Goal: Check status: Check status

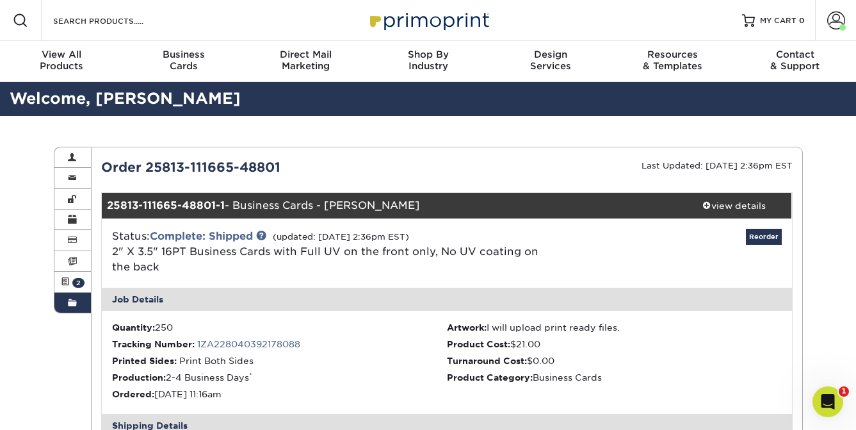
click at [424, 163] on div "Order 25813-111665-48801" at bounding box center [269, 166] width 355 height 19
click at [273, 344] on link "1ZA228040392178088" at bounding box center [248, 344] width 103 height 10
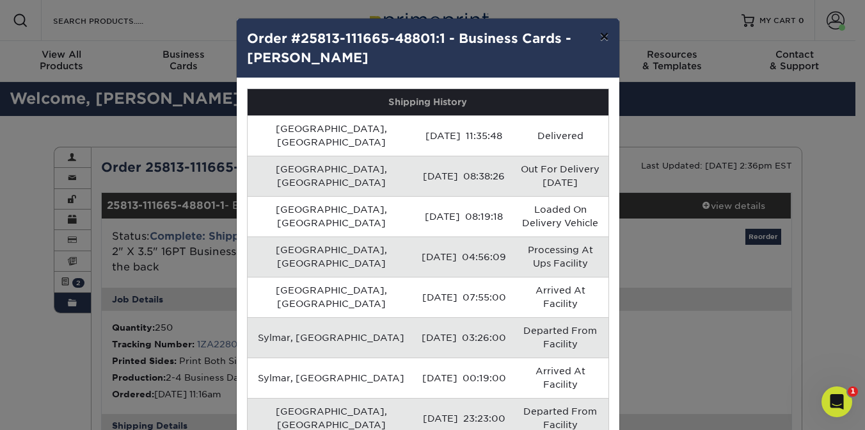
click at [603, 33] on button "×" at bounding box center [604, 37] width 29 height 36
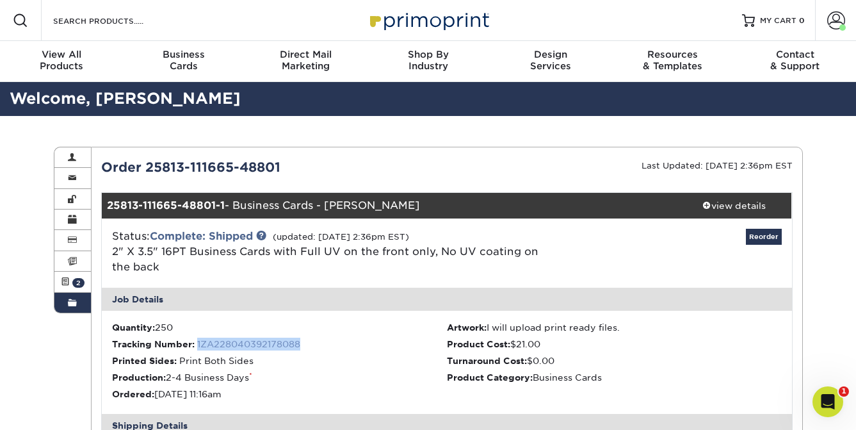
drag, startPoint x: 316, startPoint y: 341, endPoint x: 199, endPoint y: 346, distance: 116.6
click at [199, 346] on li "Tracking Number: 1ZA228040392178088" at bounding box center [279, 343] width 335 height 13
copy link "1ZA228040392178088"
click at [70, 301] on span at bounding box center [72, 303] width 9 height 10
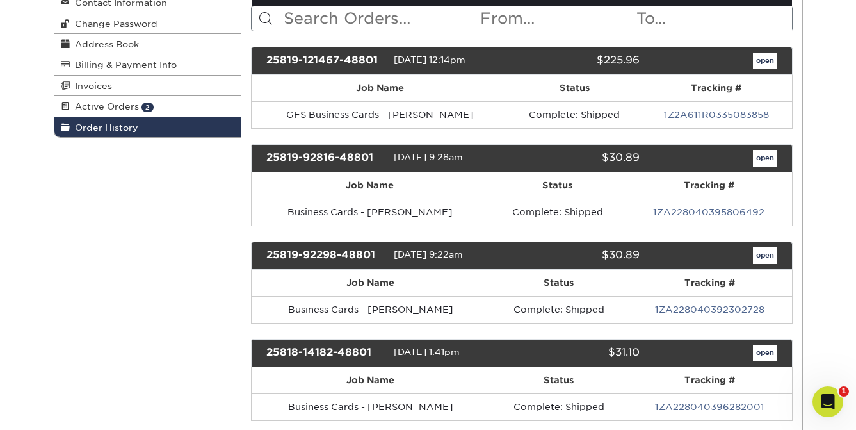
scroll to position [217, 0]
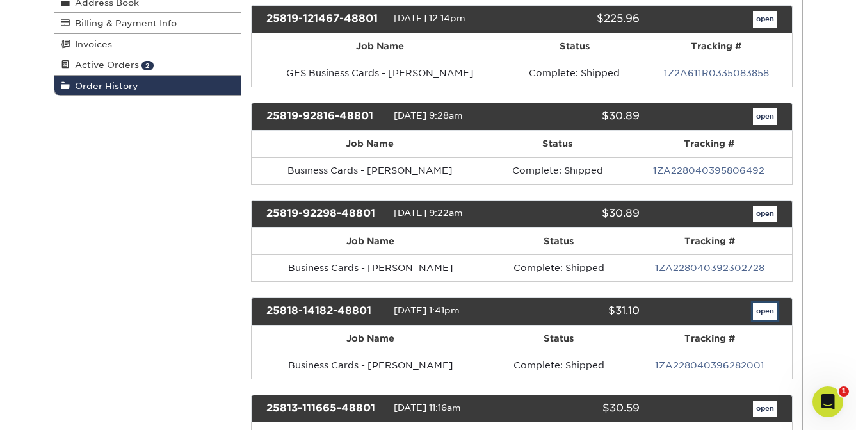
click at [760, 308] on link "open" at bounding box center [765, 311] width 24 height 17
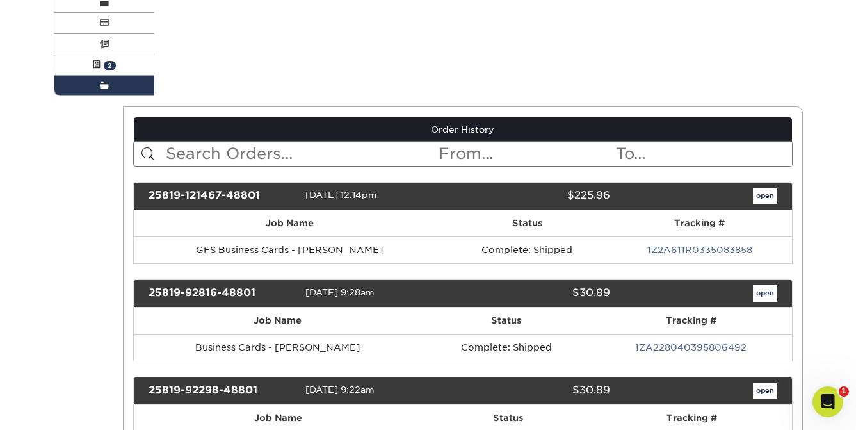
scroll to position [0, 0]
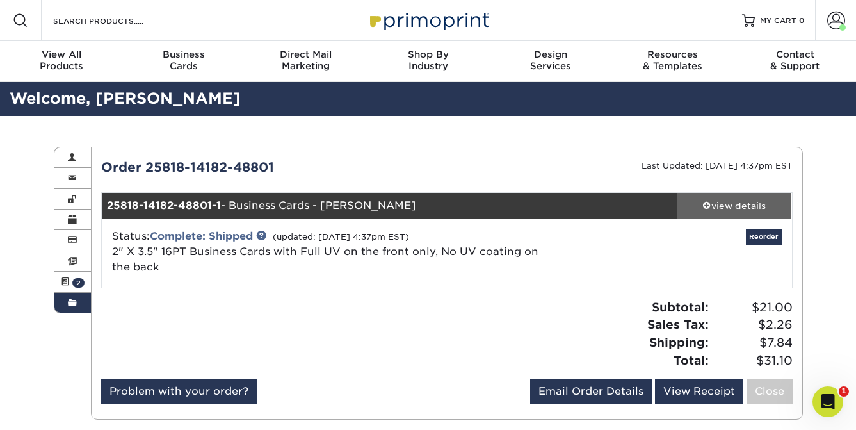
click at [762, 209] on div "view details" at bounding box center [734, 205] width 115 height 13
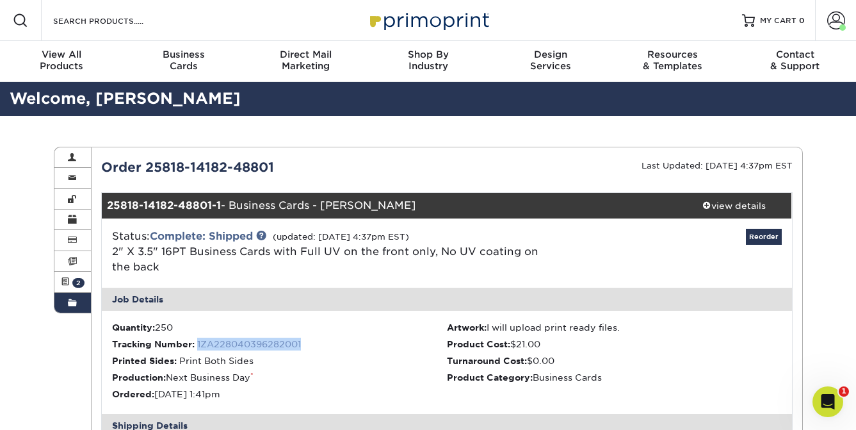
drag, startPoint x: 310, startPoint y: 342, endPoint x: 200, endPoint y: 342, distance: 110.1
click at [200, 342] on li "Tracking Number: 1ZA228040396282001" at bounding box center [279, 343] width 335 height 13
copy link "1ZA228040396282001"
click at [350, 354] on li "Printed Sides: Print Both Sides" at bounding box center [279, 360] width 335 height 13
click at [257, 344] on link "1ZA228040396282001" at bounding box center [249, 344] width 104 height 10
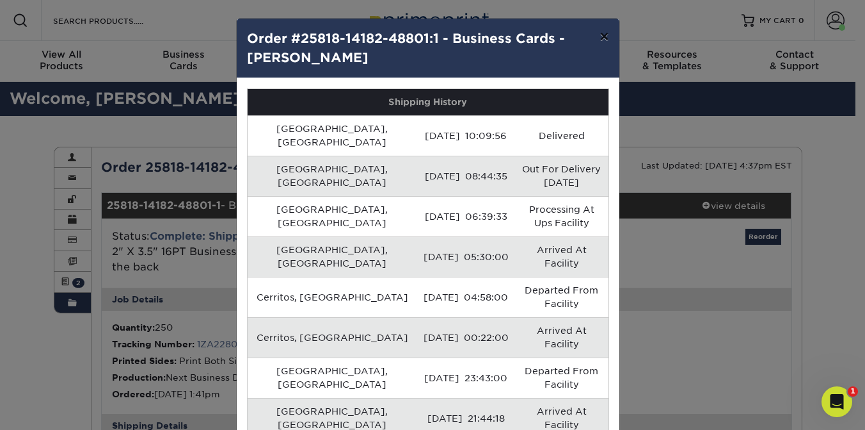
click at [604, 36] on button "×" at bounding box center [604, 37] width 29 height 36
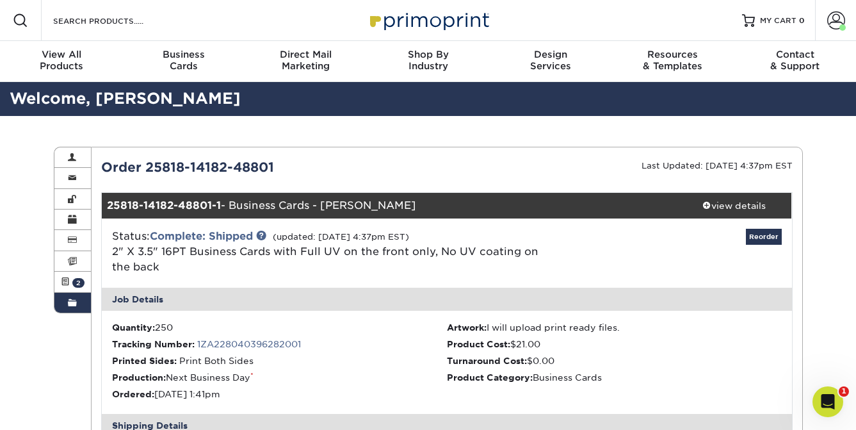
click at [81, 300] on link "Order History" at bounding box center [72, 303] width 37 height 20
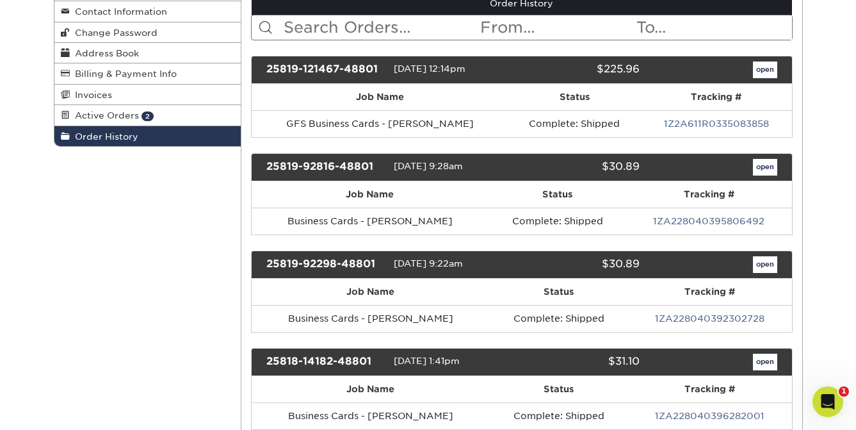
scroll to position [166, 0]
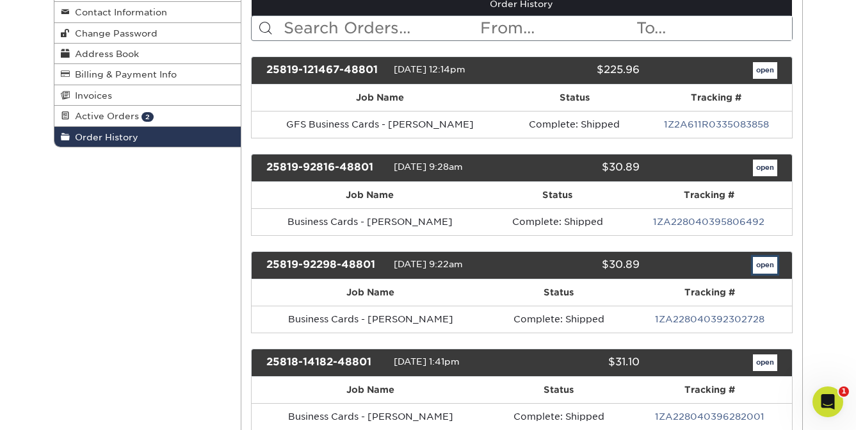
click at [763, 265] on link "open" at bounding box center [765, 265] width 24 height 17
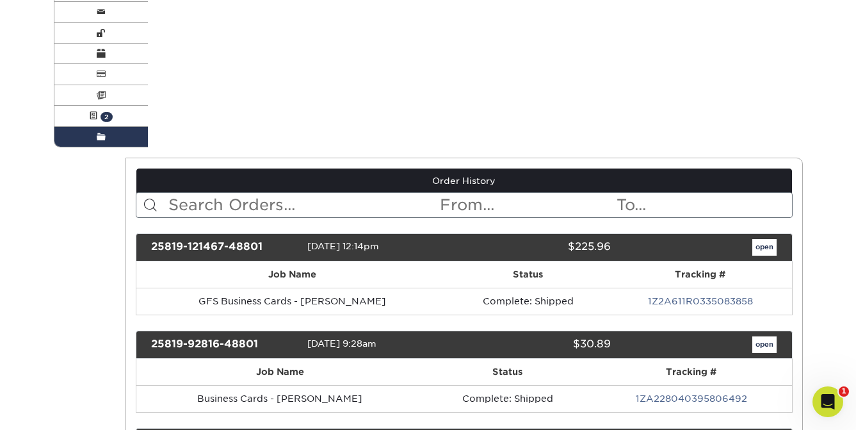
scroll to position [0, 0]
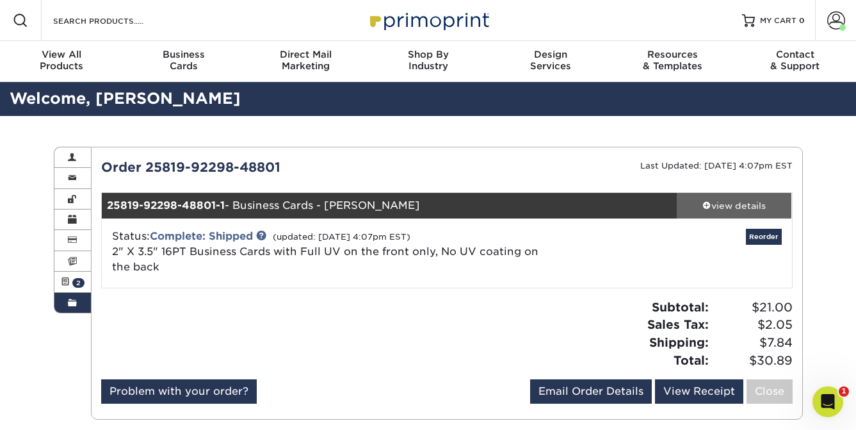
click at [741, 213] on link "view details" at bounding box center [734, 206] width 115 height 26
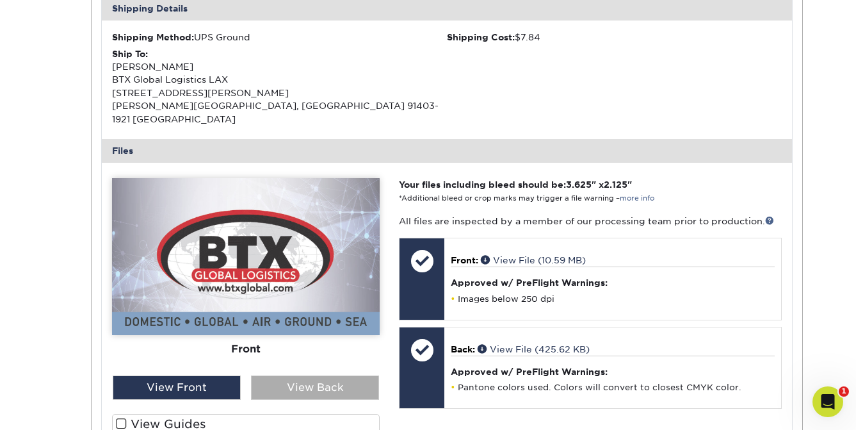
scroll to position [426, 0]
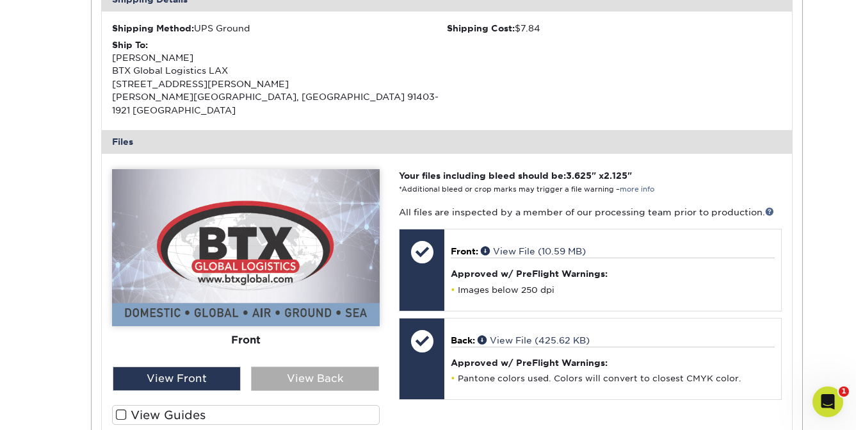
click at [300, 373] on div "View Back" at bounding box center [315, 378] width 128 height 24
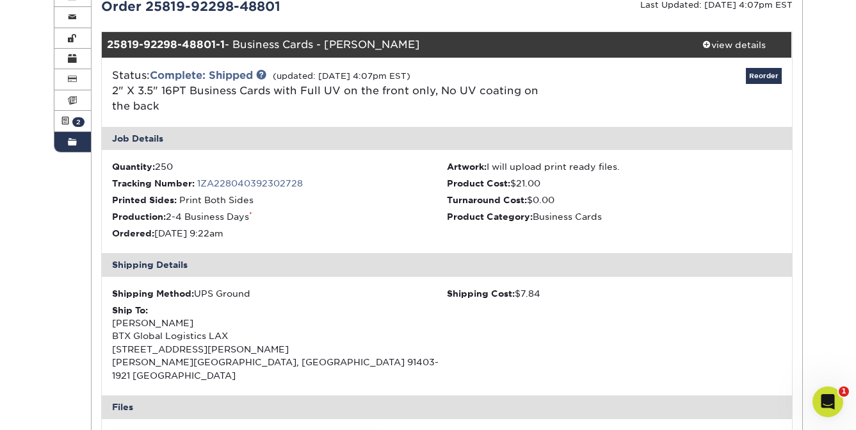
scroll to position [161, 0]
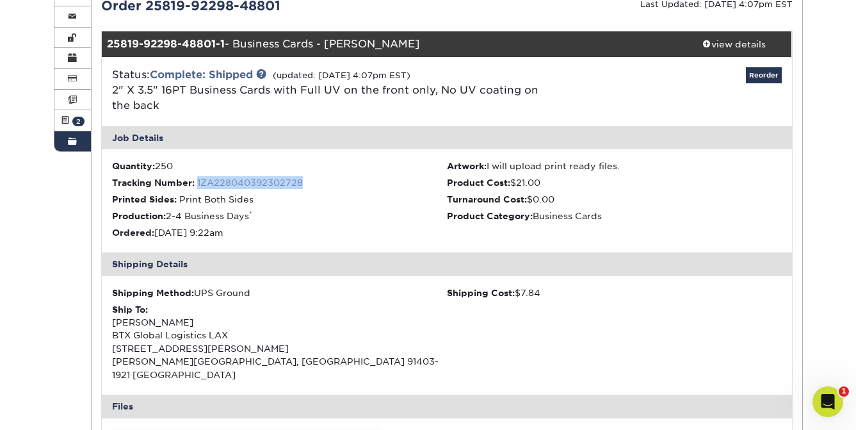
drag, startPoint x: 315, startPoint y: 182, endPoint x: 199, endPoint y: 184, distance: 115.9
click at [199, 184] on li "Tracking Number: 1ZA228040392302728" at bounding box center [279, 182] width 335 height 13
copy link "1ZA228040392302728"
click at [250, 186] on link "1ZA228040392302728" at bounding box center [250, 182] width 106 height 10
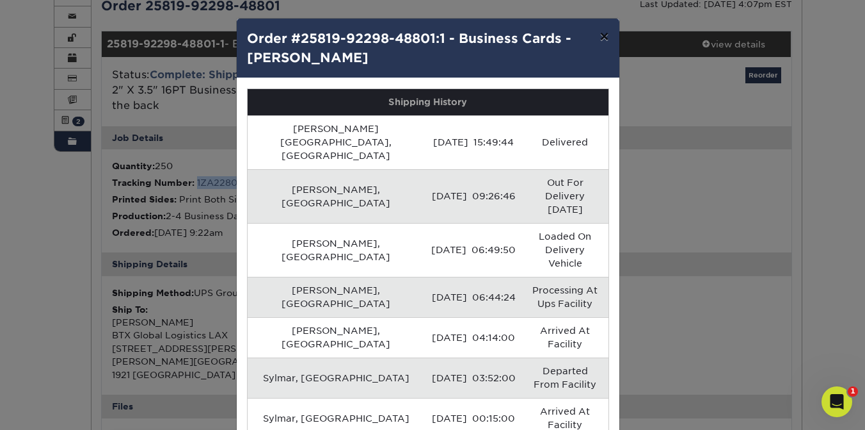
click at [603, 38] on button "×" at bounding box center [604, 37] width 29 height 36
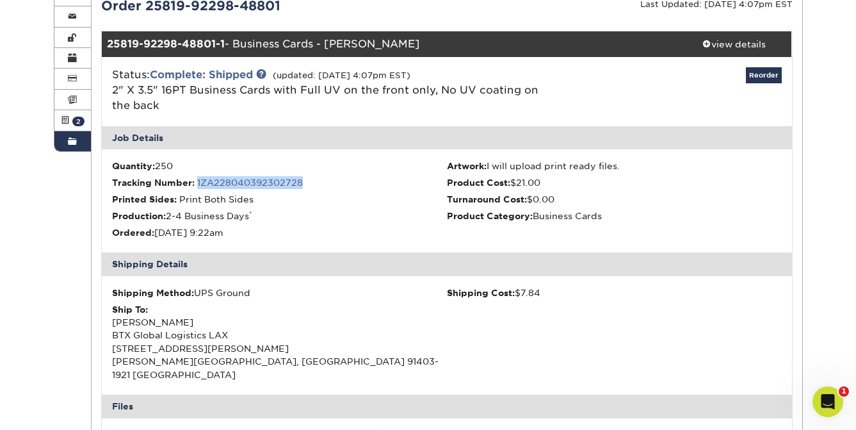
click at [67, 143] on link "Order History" at bounding box center [72, 141] width 37 height 20
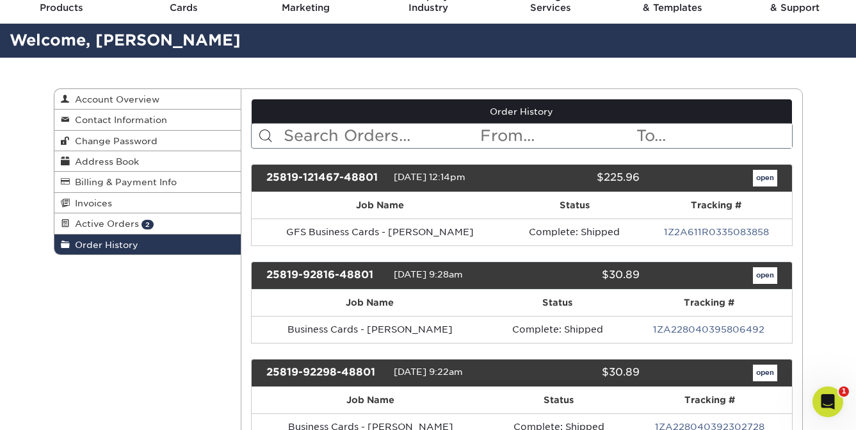
scroll to position [63, 0]
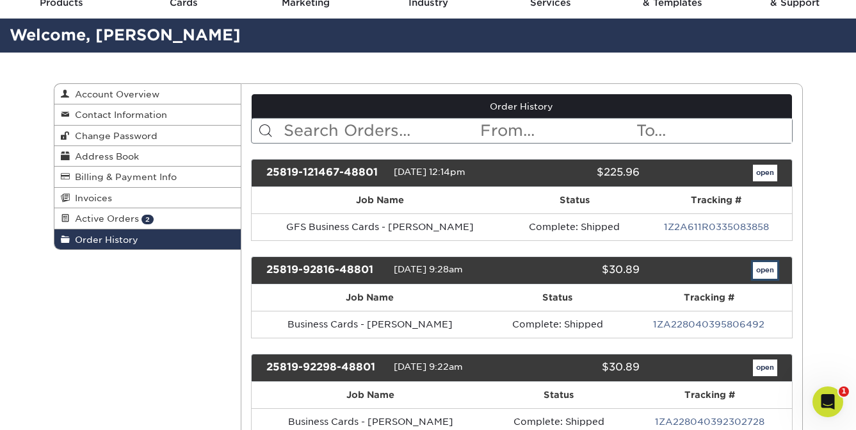
click at [771, 271] on link "open" at bounding box center [765, 270] width 24 height 17
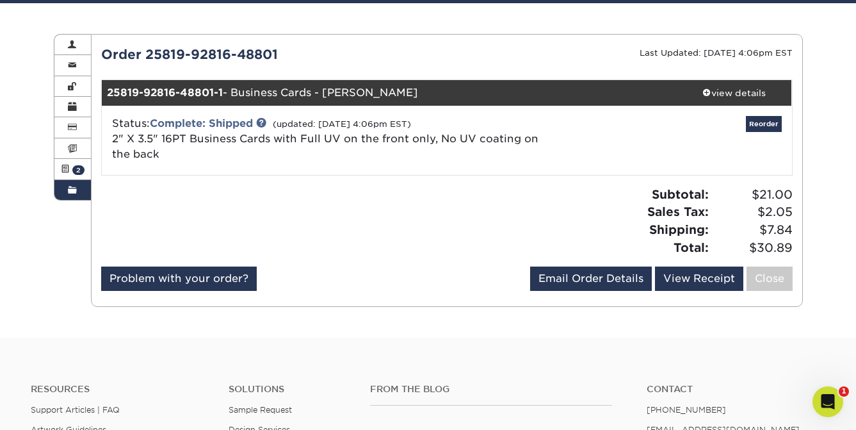
scroll to position [189, 0]
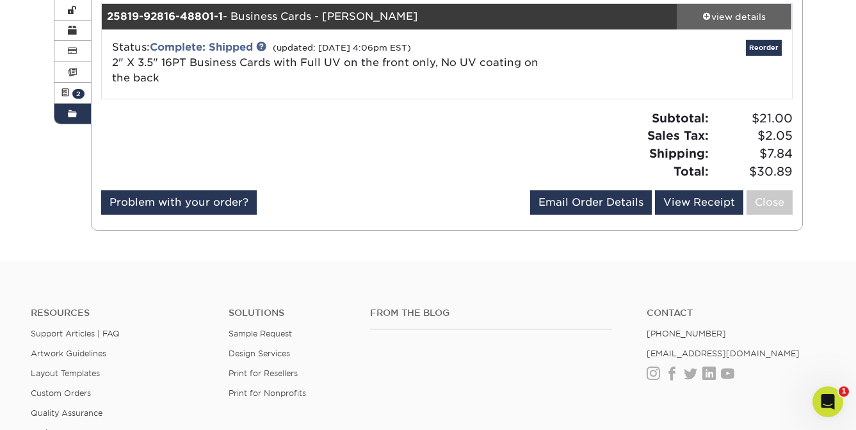
click at [715, 22] on link "view details" at bounding box center [734, 17] width 115 height 26
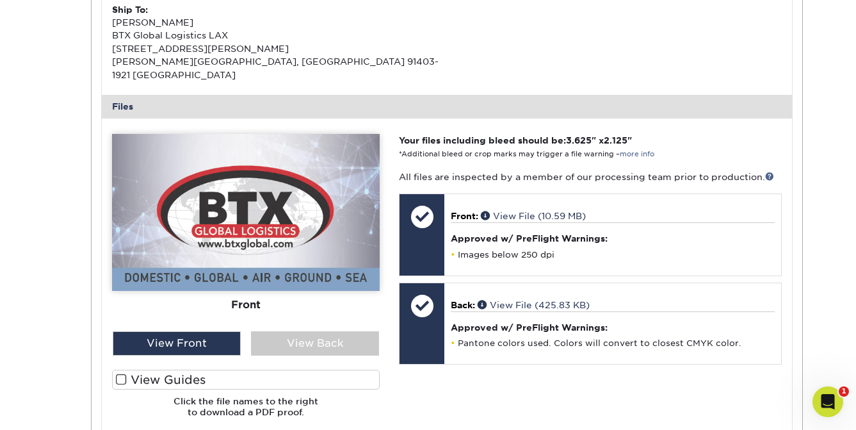
scroll to position [481, 0]
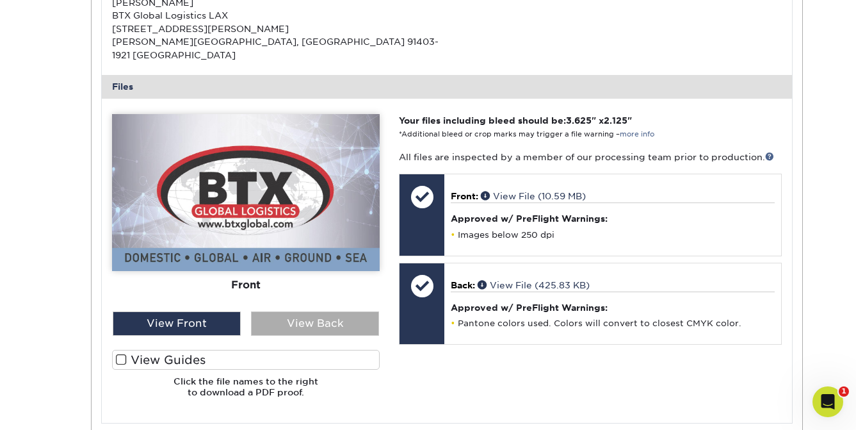
click at [284, 315] on div "View Back" at bounding box center [315, 323] width 128 height 24
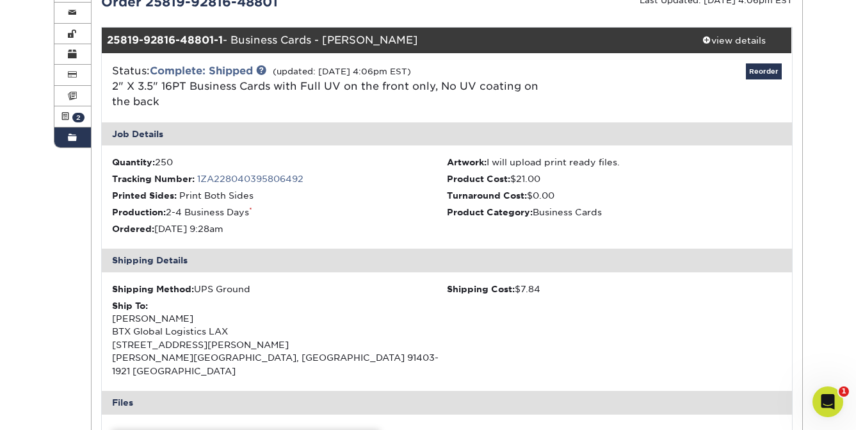
scroll to position [167, 0]
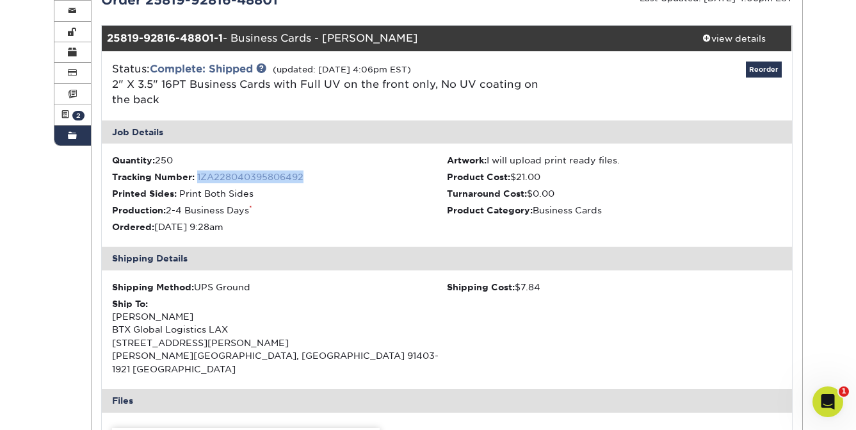
drag, startPoint x: 310, startPoint y: 177, endPoint x: 199, endPoint y: 177, distance: 111.4
click at [199, 177] on li "Tracking Number: 1ZA228040395806492" at bounding box center [279, 176] width 335 height 13
copy link "1ZA228040395806492"
click at [325, 182] on li "Tracking Number: 1ZA228040395806492" at bounding box center [279, 176] width 335 height 13
click at [273, 175] on link "1ZA228040395806492" at bounding box center [250, 177] width 106 height 10
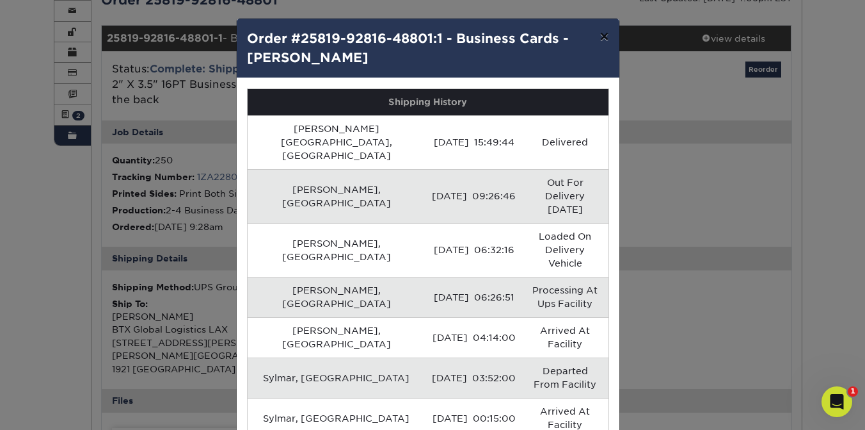
click at [600, 37] on button "×" at bounding box center [604, 37] width 29 height 36
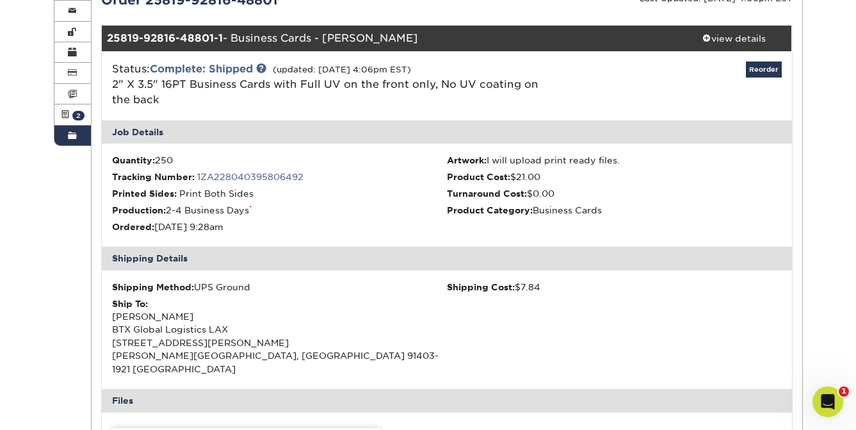
click at [84, 140] on link "Order History" at bounding box center [72, 135] width 37 height 20
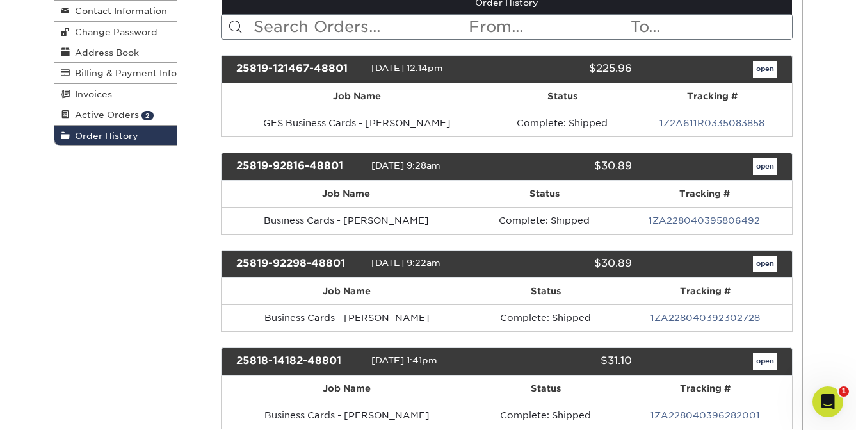
scroll to position [0, 0]
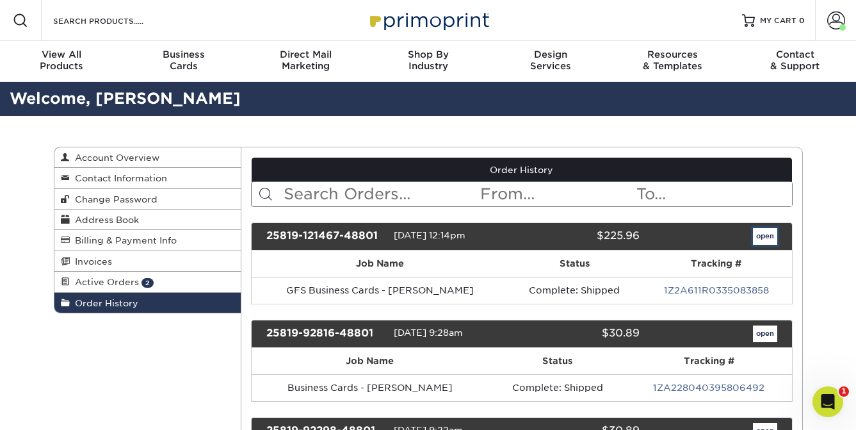
click at [754, 236] on link "open" at bounding box center [765, 236] width 24 height 17
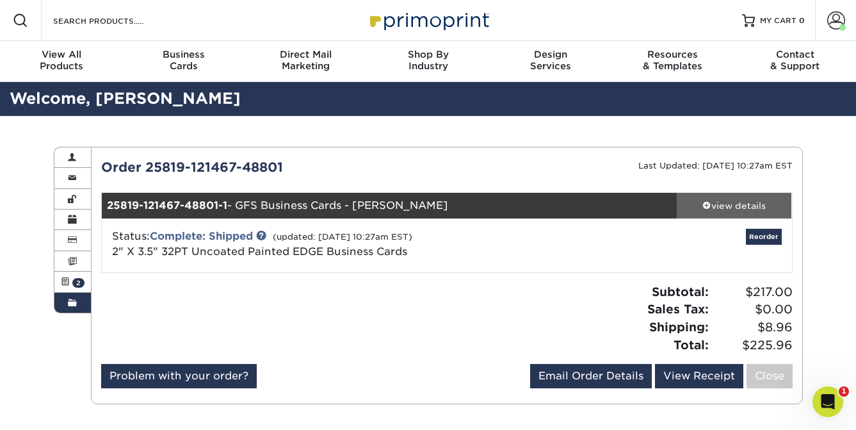
click at [711, 206] on div "view details" at bounding box center [734, 205] width 115 height 13
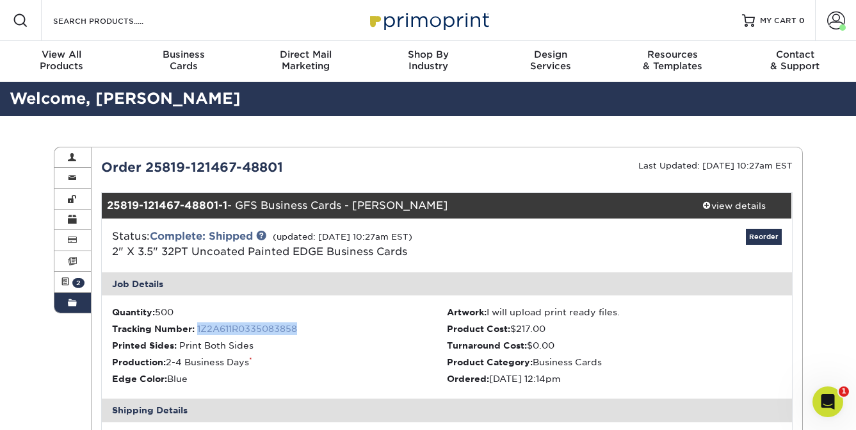
drag, startPoint x: 312, startPoint y: 328, endPoint x: 199, endPoint y: 328, distance: 113.3
click at [199, 328] on li "Tracking Number: 1Z2A611R0335083858" at bounding box center [279, 328] width 335 height 13
copy link "1Z2A611R0335083858"
drag, startPoint x: 315, startPoint y: 326, endPoint x: 303, endPoint y: 328, distance: 12.3
click at [315, 326] on li "Tracking Number: 1Z2A611R0335083858" at bounding box center [279, 328] width 335 height 13
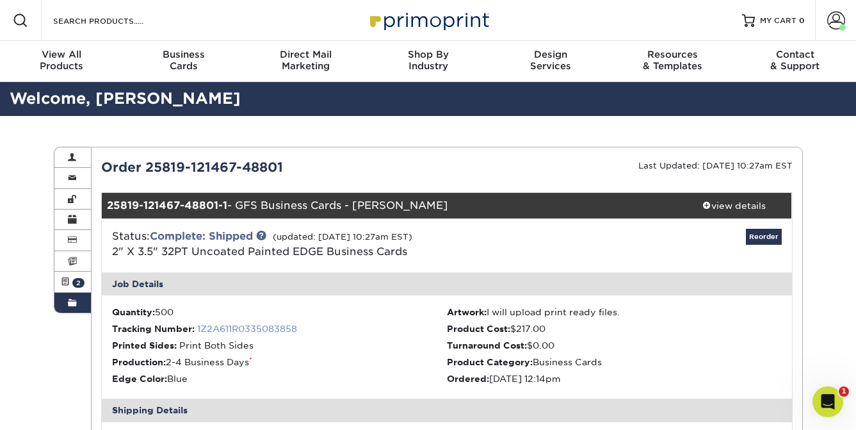
click at [275, 328] on link "1Z2A611R0335083858" at bounding box center [247, 328] width 100 height 10
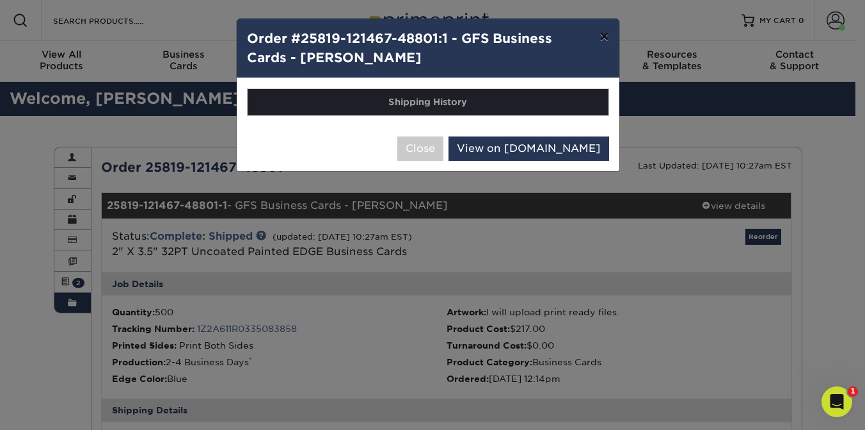
click at [601, 33] on button "×" at bounding box center [604, 37] width 29 height 36
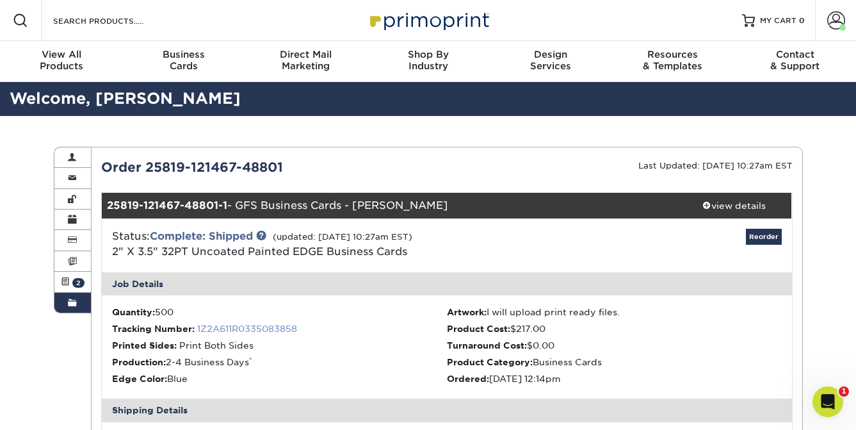
click at [253, 326] on link "1Z2A611R0335083858" at bounding box center [247, 328] width 100 height 10
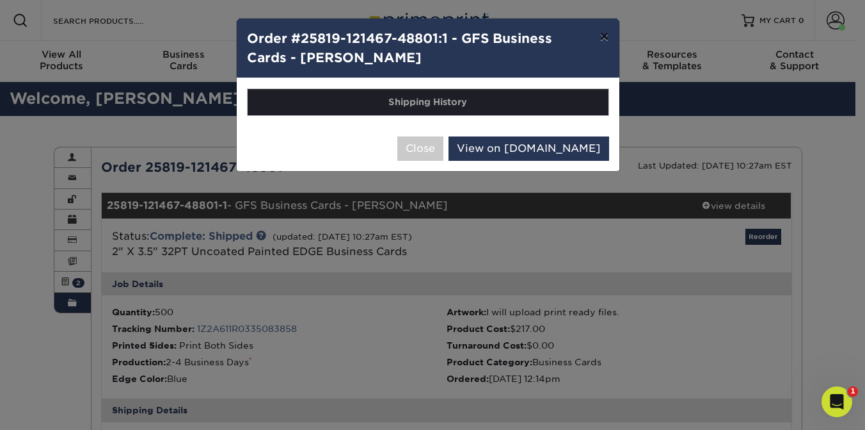
click at [601, 38] on button "×" at bounding box center [604, 37] width 29 height 36
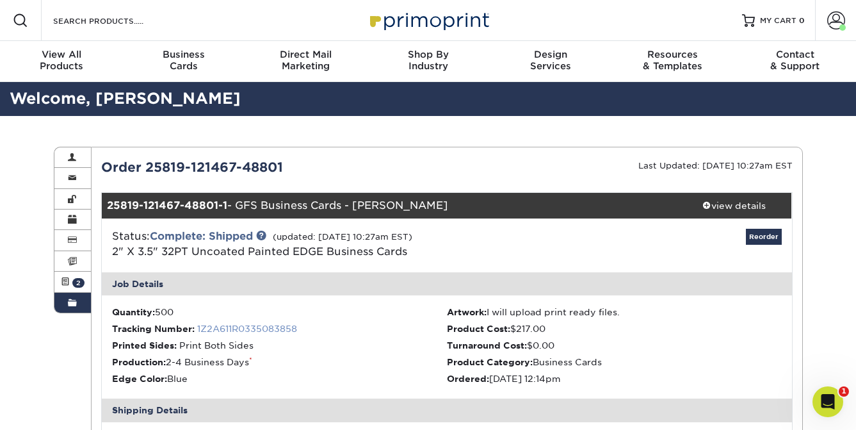
click at [230, 326] on link "1Z2A611R0335083858" at bounding box center [247, 328] width 100 height 10
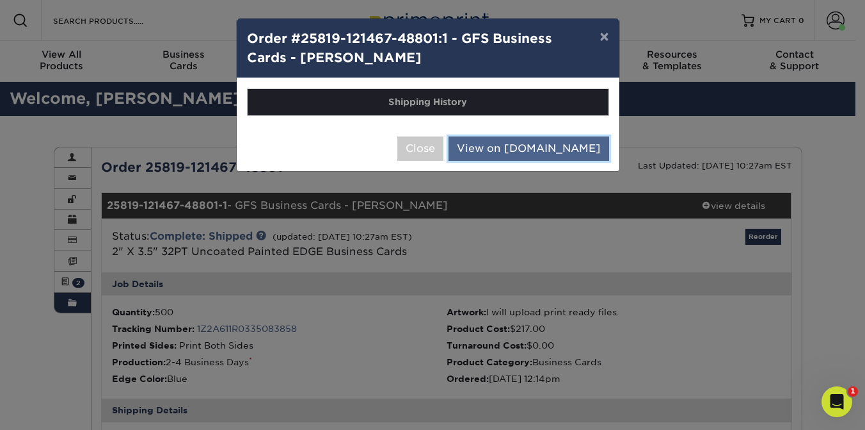
click at [551, 147] on link "View on UPS.com" at bounding box center [529, 148] width 161 height 24
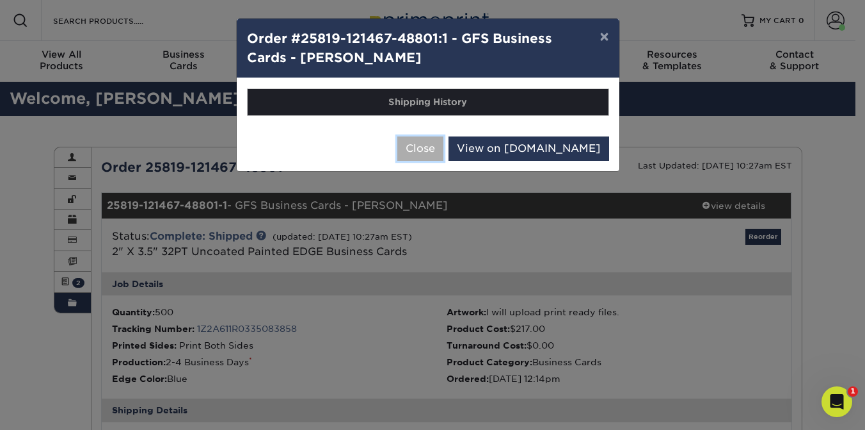
click at [444, 151] on button "Close" at bounding box center [421, 148] width 46 height 24
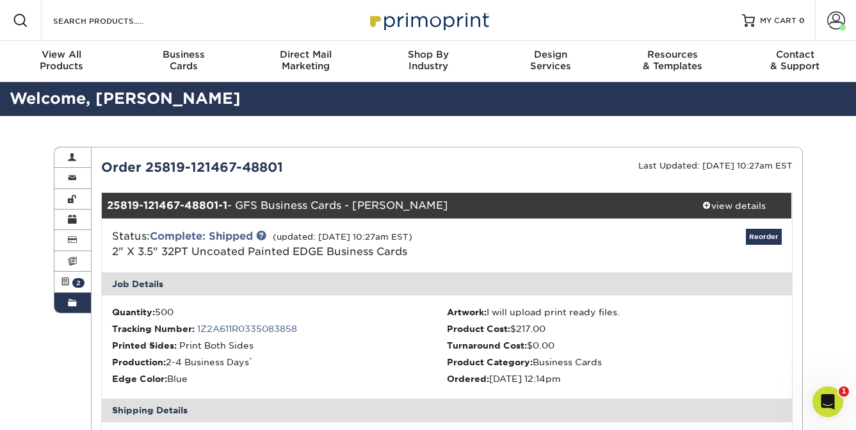
click at [81, 305] on link "Order History" at bounding box center [72, 303] width 37 height 20
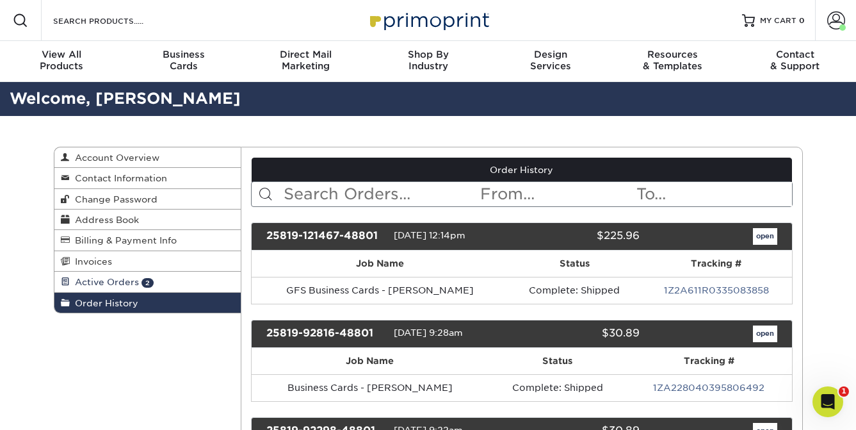
click at [131, 285] on span "Active Orders" at bounding box center [104, 282] width 69 height 10
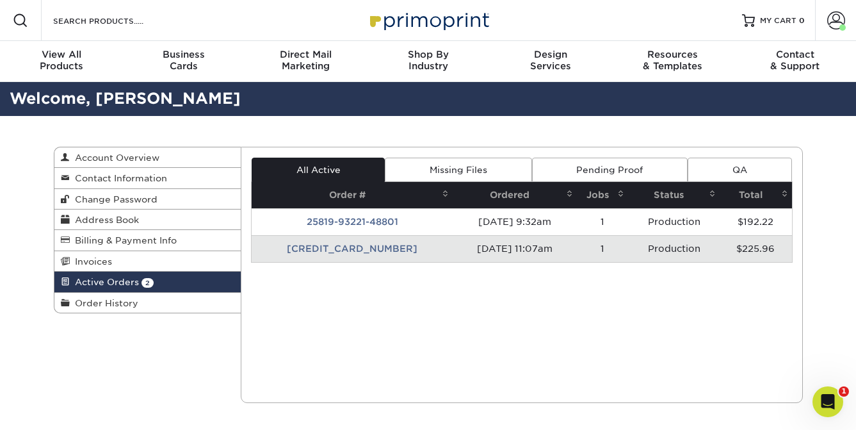
click at [363, 257] on td "[CREDIT_CARD_NUMBER]" at bounding box center [352, 248] width 201 height 27
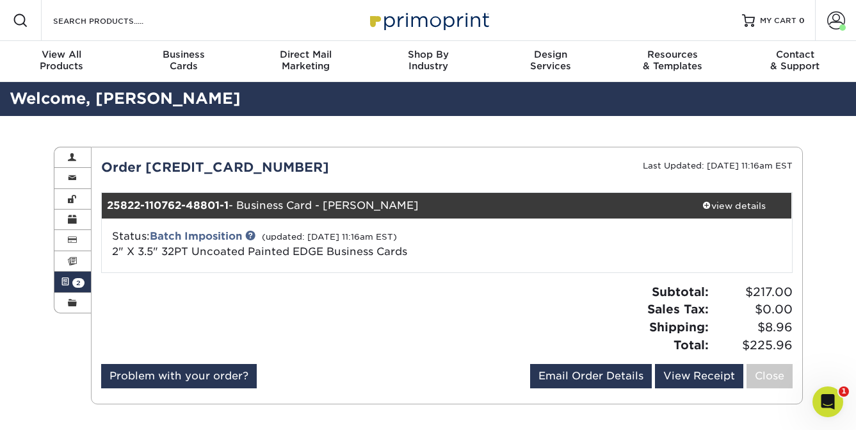
click at [77, 283] on span "2" at bounding box center [78, 283] width 12 height 10
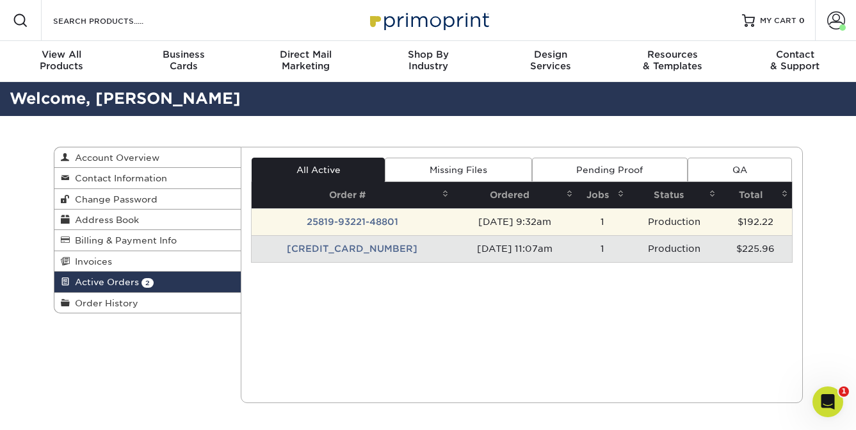
click at [381, 227] on td "25819-93221-48801" at bounding box center [352, 221] width 201 height 27
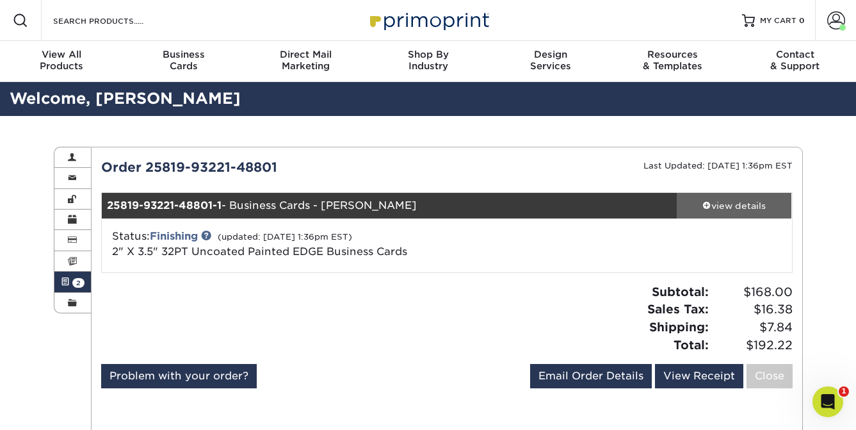
click at [730, 213] on link "view details" at bounding box center [734, 206] width 115 height 26
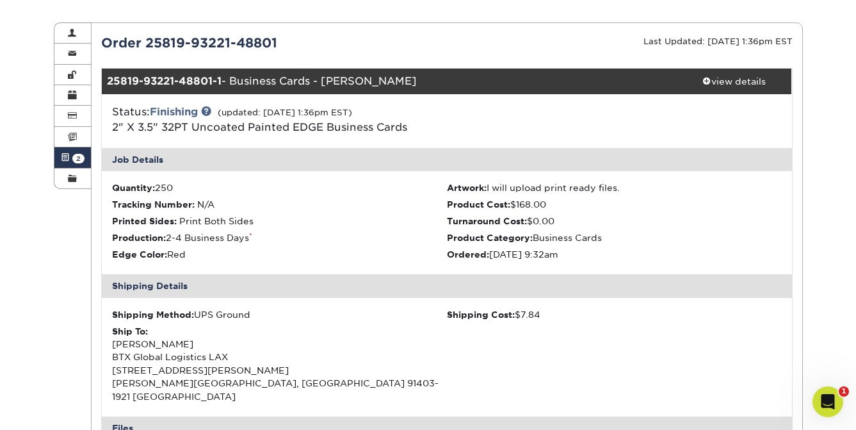
scroll to position [603, 0]
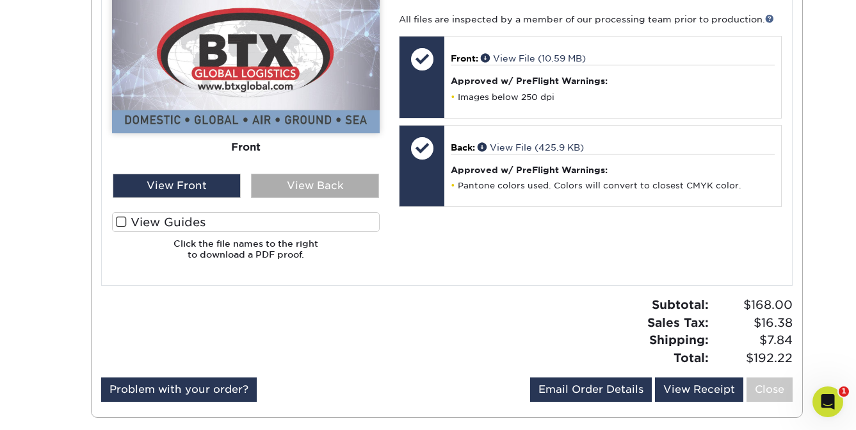
click at [265, 173] on div "View Back" at bounding box center [315, 185] width 128 height 24
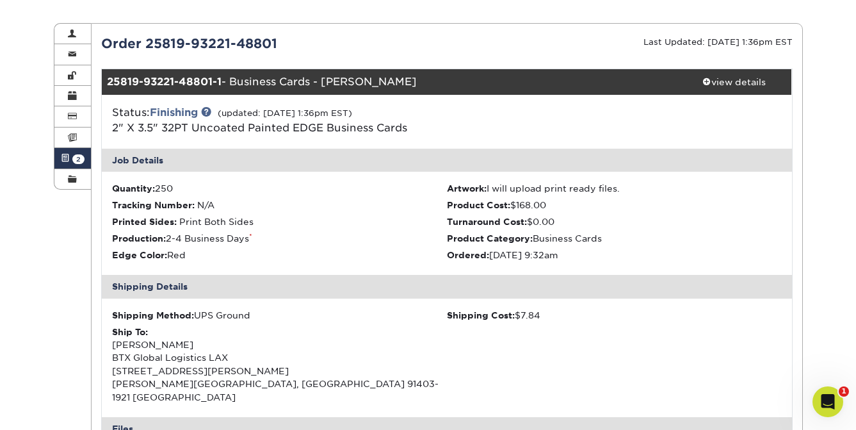
scroll to position [130, 0]
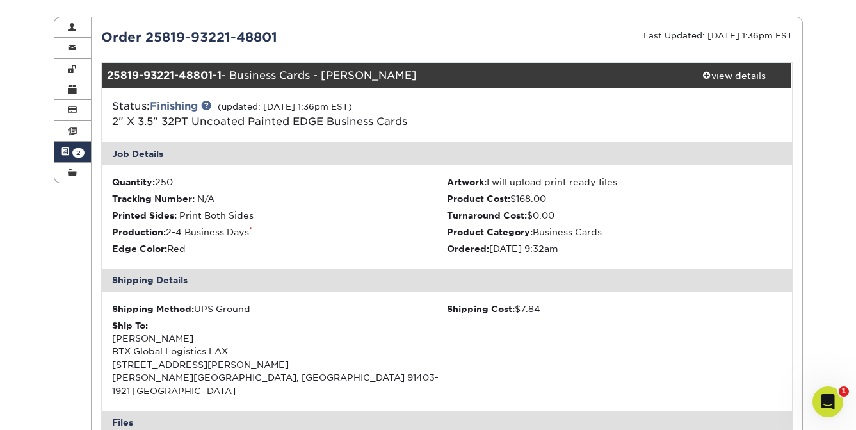
click at [74, 156] on span "2" at bounding box center [78, 153] width 12 height 10
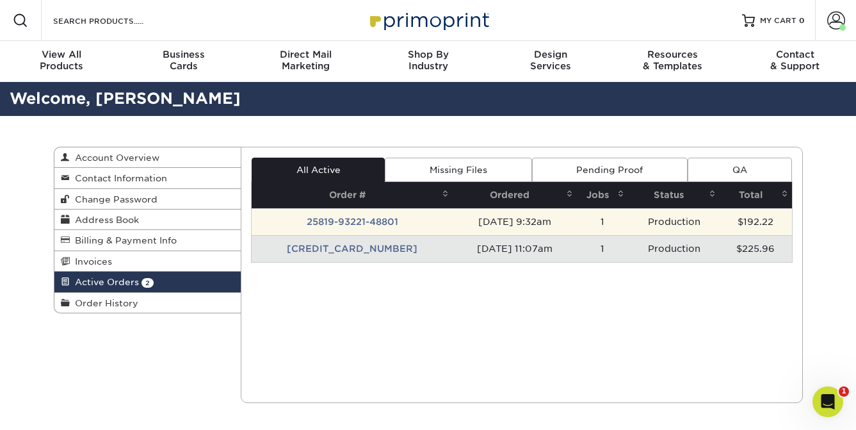
click at [383, 225] on td "25819-93221-48801" at bounding box center [352, 221] width 201 height 27
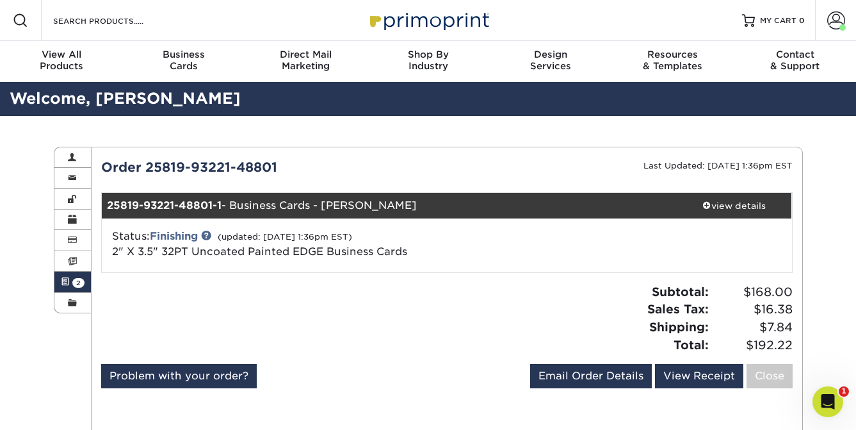
click at [66, 286] on span at bounding box center [65, 282] width 9 height 10
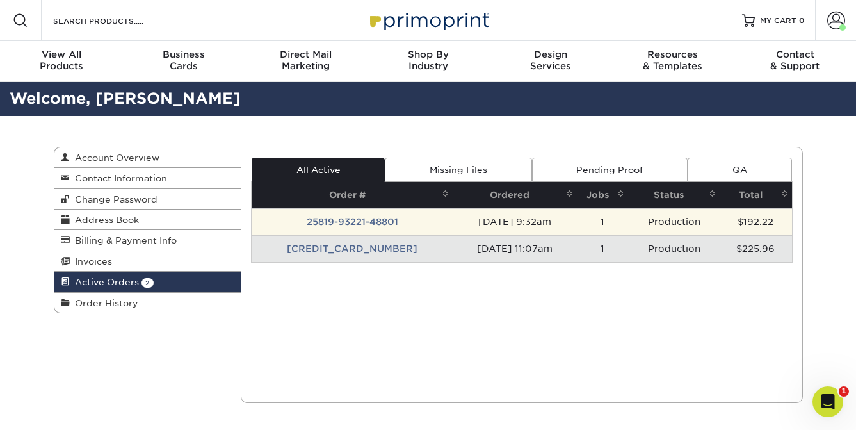
click at [361, 227] on td "25819-93221-48801" at bounding box center [352, 221] width 201 height 27
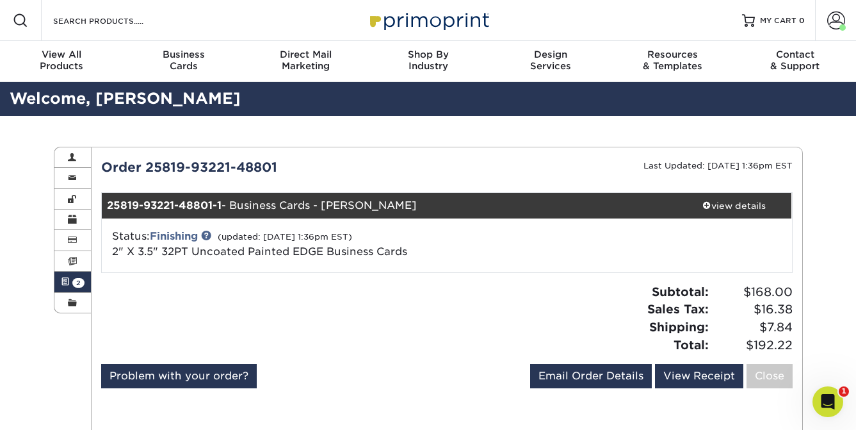
click at [74, 282] on span "2" at bounding box center [78, 283] width 12 height 10
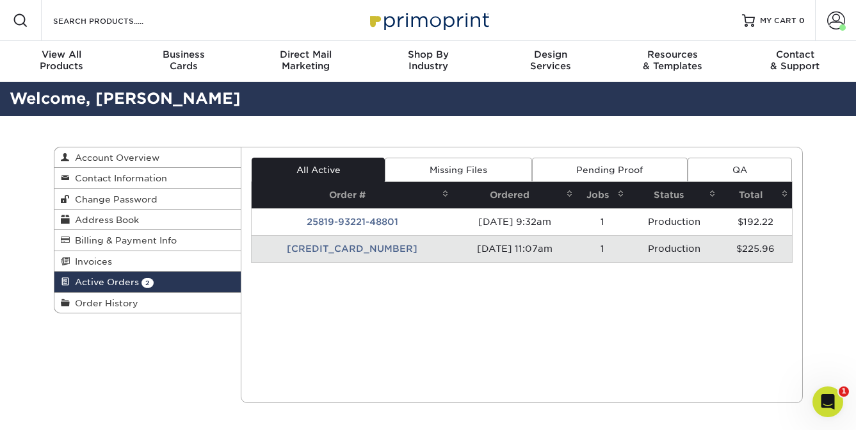
click at [342, 247] on td "[CREDIT_CARD_NUMBER]" at bounding box center [352, 248] width 201 height 27
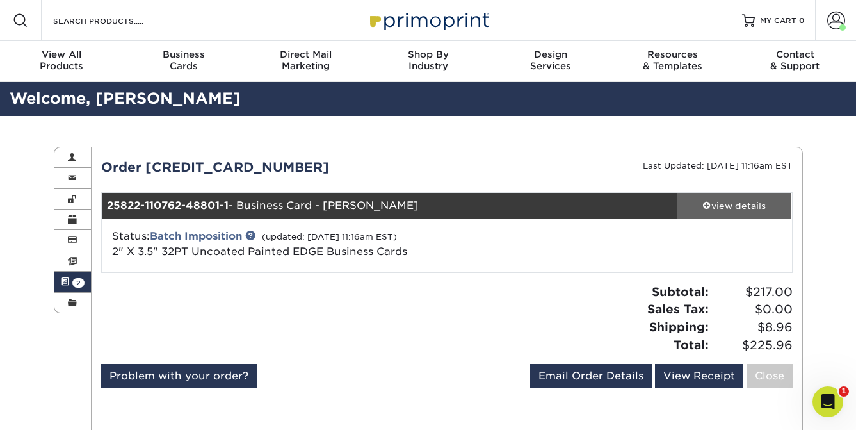
click at [752, 209] on div "view details" at bounding box center [734, 205] width 115 height 13
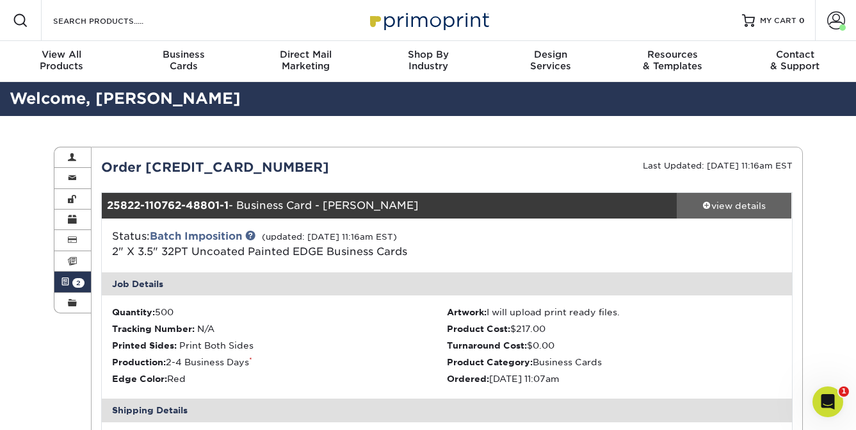
click at [752, 208] on div "view details" at bounding box center [734, 205] width 115 height 13
